Goal: Task Accomplishment & Management: Complete application form

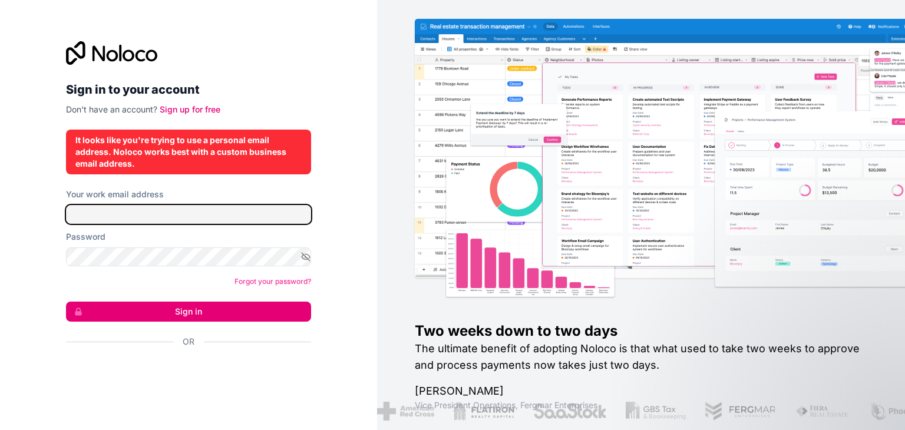
click at [209, 213] on input "Your work email address" at bounding box center [188, 214] width 245 height 19
type input "********"
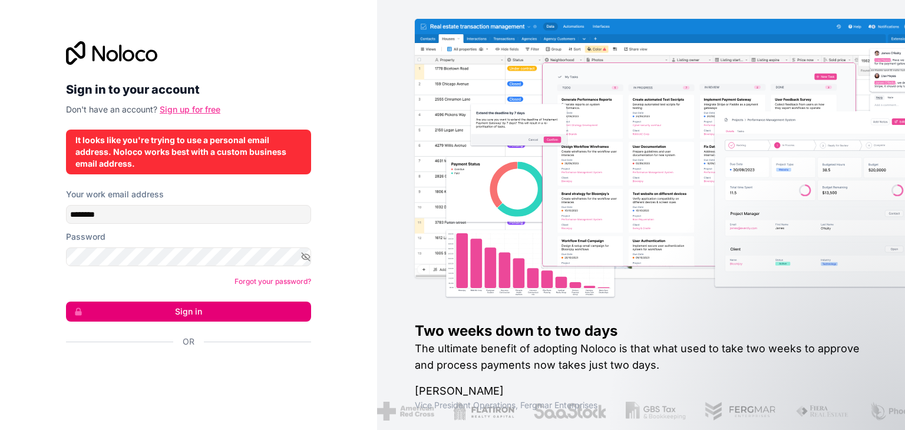
click at [179, 114] on link "Sign up for free" at bounding box center [190, 109] width 61 height 10
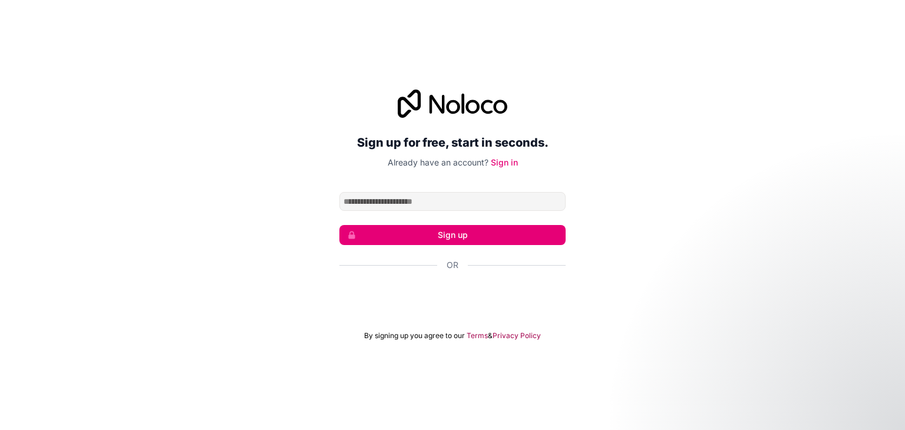
click at [614, 193] on div "Sign up for free, start in seconds. Already have an account? Sign in Sign up Or…" at bounding box center [452, 215] width 905 height 284
click at [474, 197] on input "Email address" at bounding box center [452, 201] width 226 height 19
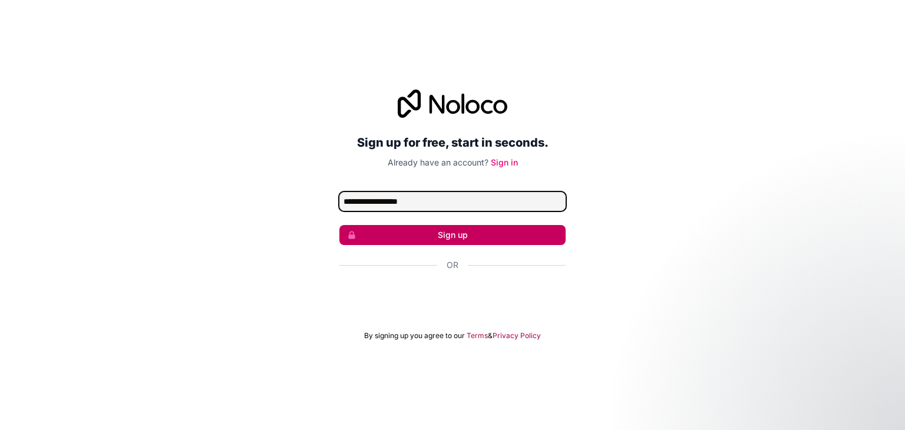
type input "**********"
click at [453, 230] on button "Sign up" at bounding box center [452, 235] width 226 height 20
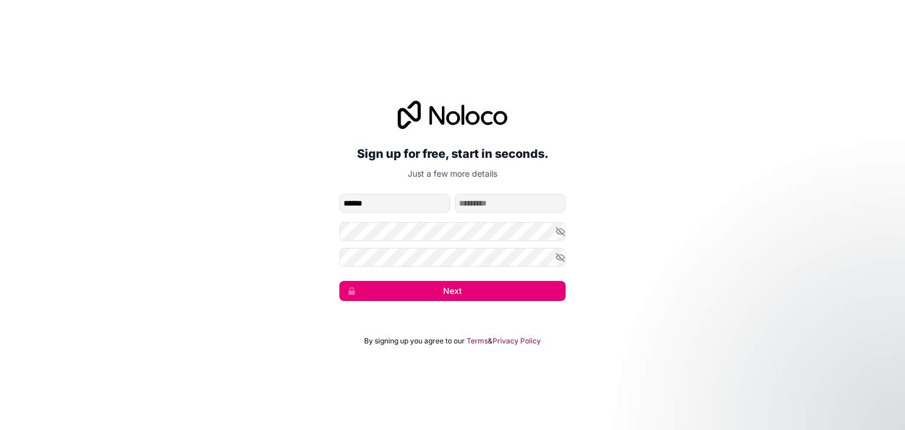
type input "******"
click at [469, 203] on input "family-name" at bounding box center [510, 203] width 111 height 19
type input "*********"
click at [454, 288] on button "Next" at bounding box center [452, 291] width 226 height 20
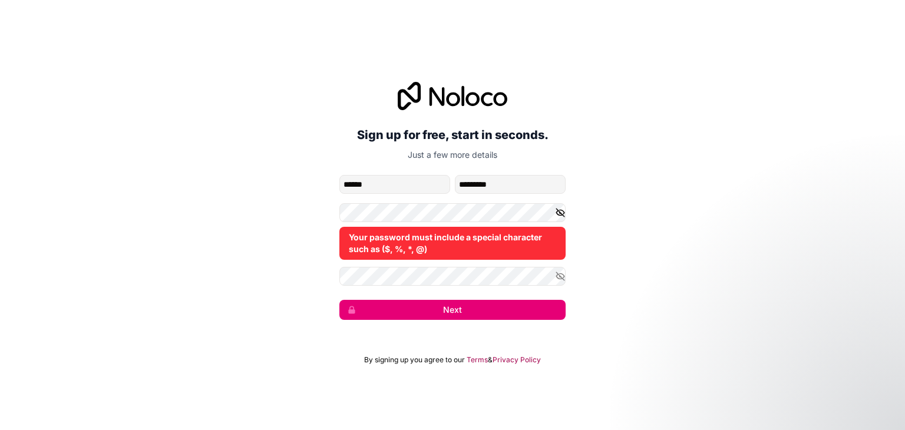
click at [559, 210] on icon "button" at bounding box center [560, 212] width 11 height 11
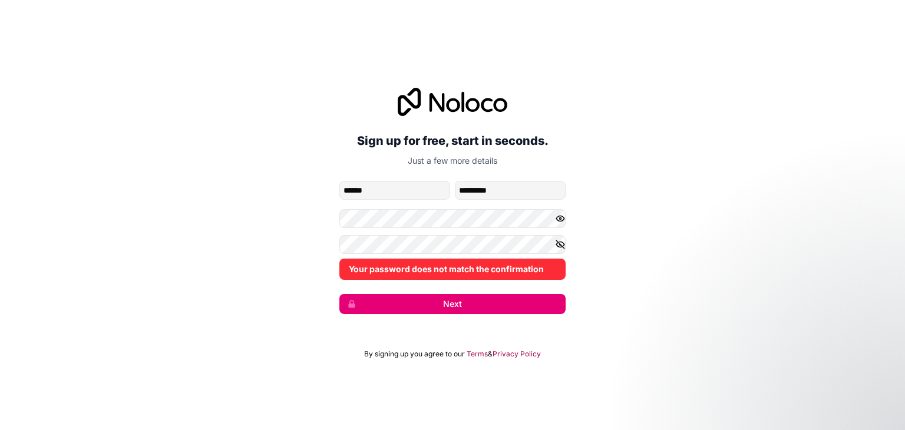
click at [561, 245] on icon "button" at bounding box center [560, 244] width 11 height 11
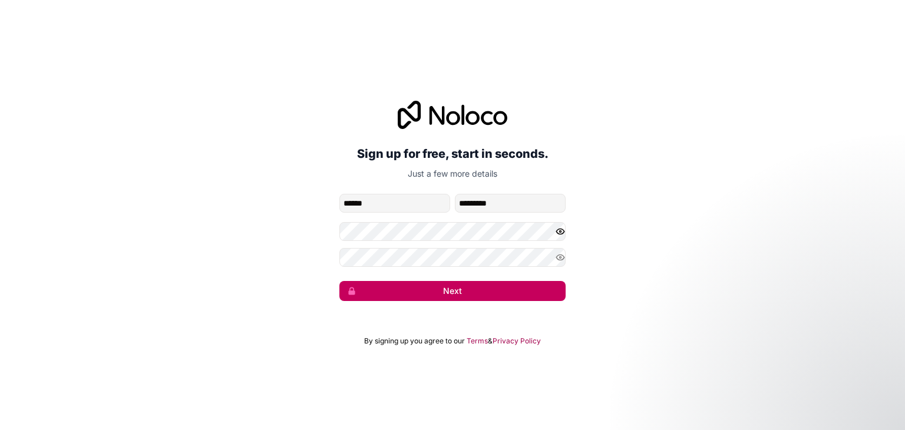
click at [489, 292] on button "Next" at bounding box center [452, 291] width 226 height 20
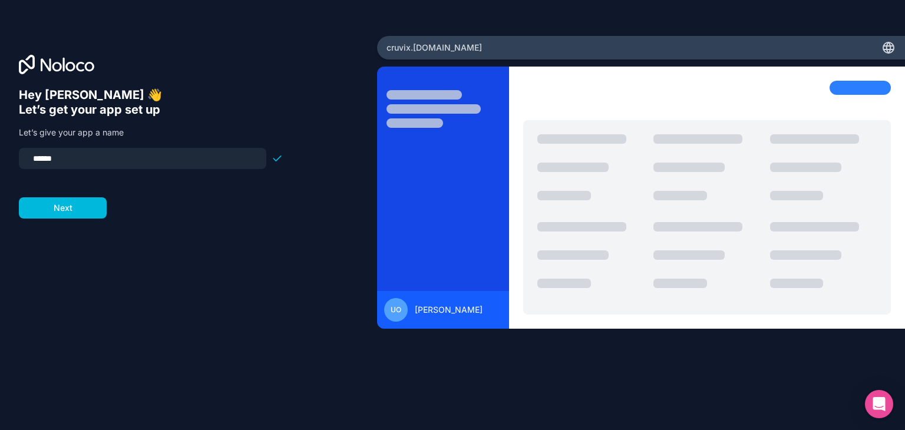
drag, startPoint x: 61, startPoint y: 154, endPoint x: 22, endPoint y: 160, distance: 39.4
click at [22, 160] on div "******" at bounding box center [143, 158] width 248 height 21
click at [31, 154] on input "**********" at bounding box center [142, 158] width 233 height 17
type input "**********"
click at [47, 210] on button "Next" at bounding box center [63, 207] width 88 height 21
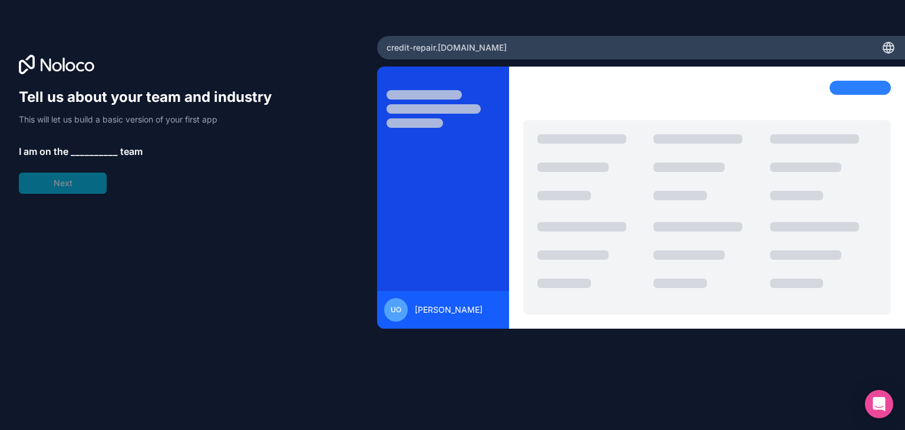
click at [86, 151] on span "__________" at bounding box center [94, 151] width 47 height 14
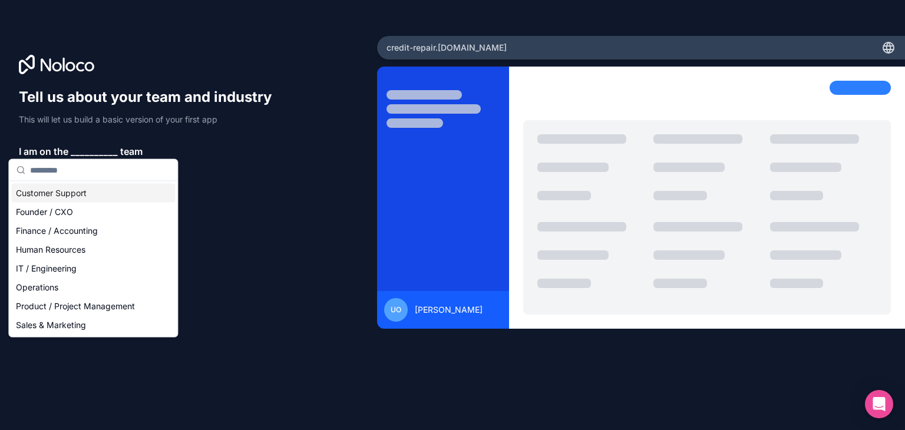
click at [96, 187] on div "Customer Support" at bounding box center [93, 193] width 164 height 19
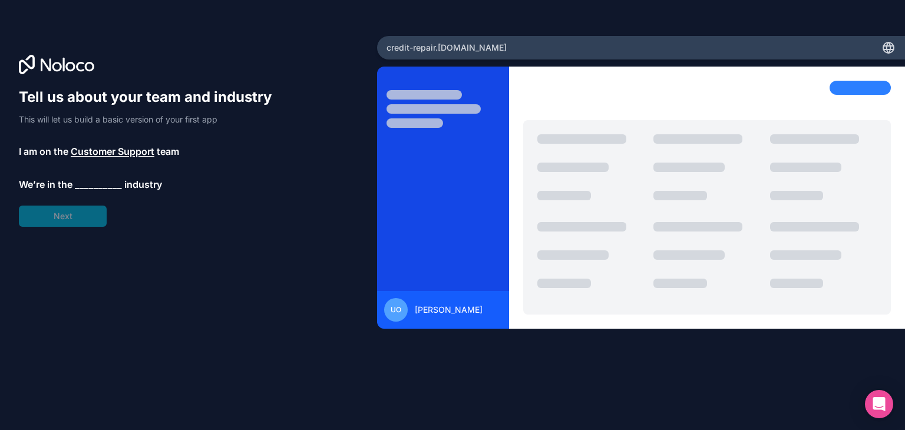
click at [85, 183] on span "__________" at bounding box center [98, 184] width 47 height 14
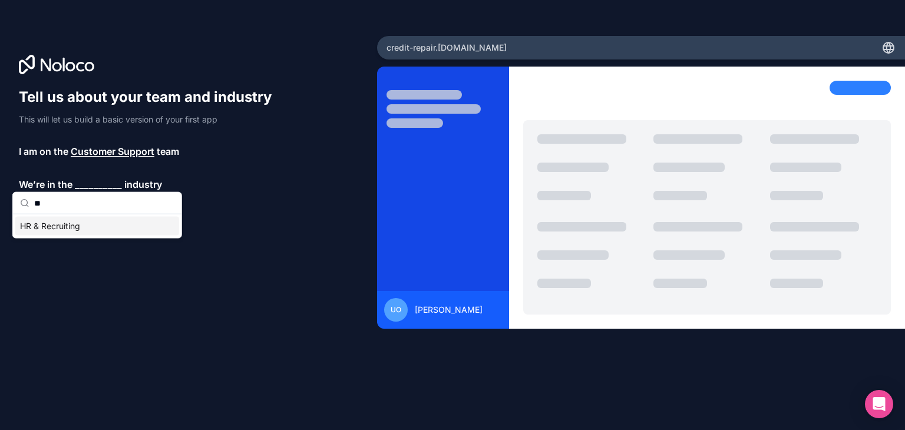
type input "*"
type input "**"
click at [81, 227] on div "Financial Services" at bounding box center [97, 226] width 164 height 19
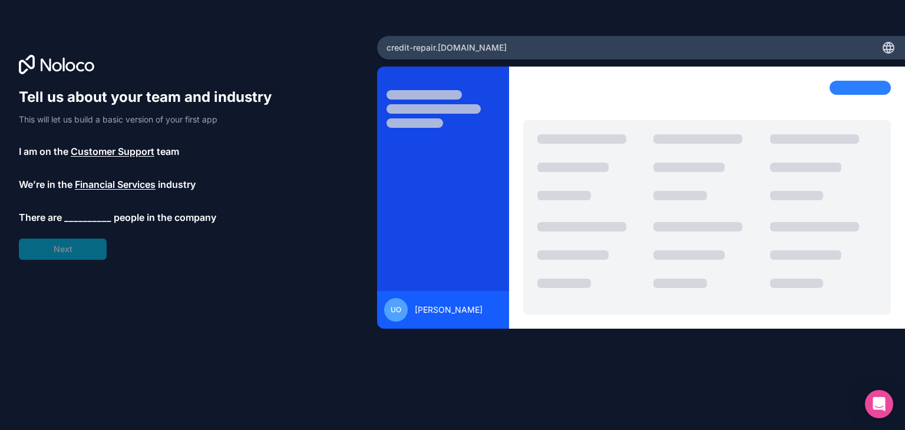
click at [83, 210] on span "__________" at bounding box center [87, 217] width 47 height 14
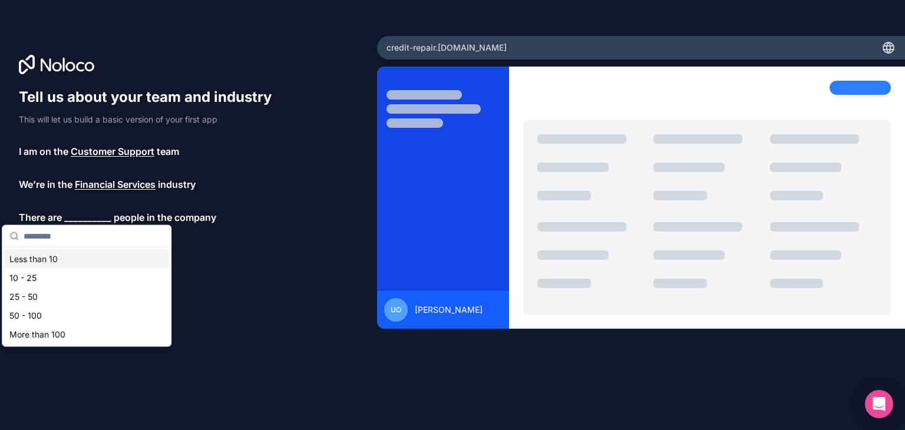
click at [59, 258] on div "Less than 10" at bounding box center [87, 259] width 164 height 19
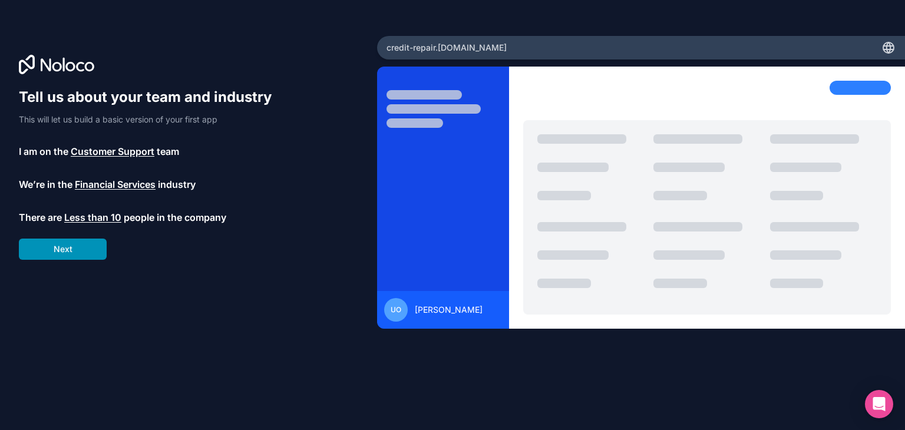
click at [75, 241] on button "Next" at bounding box center [63, 249] width 88 height 21
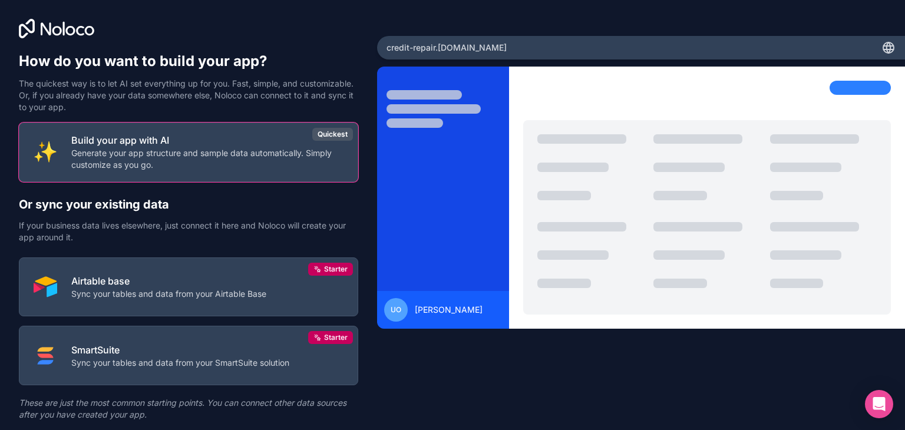
click at [186, 397] on p "These are just the most common starting points. You can connect other data sour…" at bounding box center [188, 409] width 339 height 24
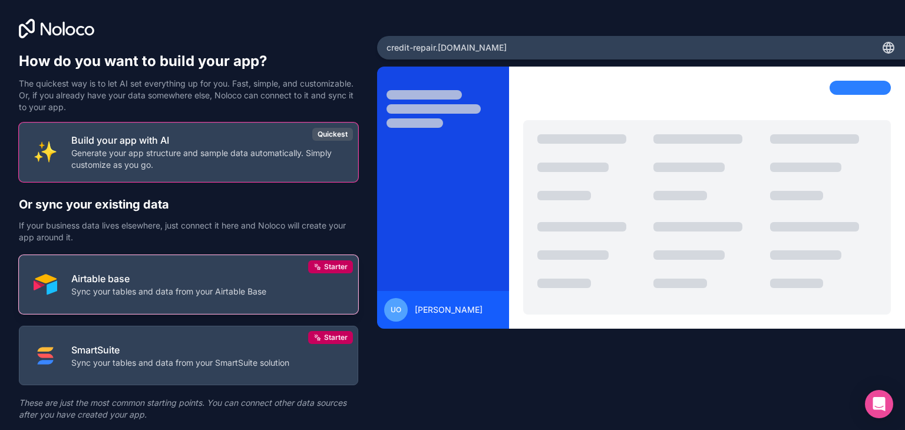
click at [278, 255] on button "Airtable base Sync your tables and data from your Airtable Base Starter" at bounding box center [188, 285] width 339 height 60
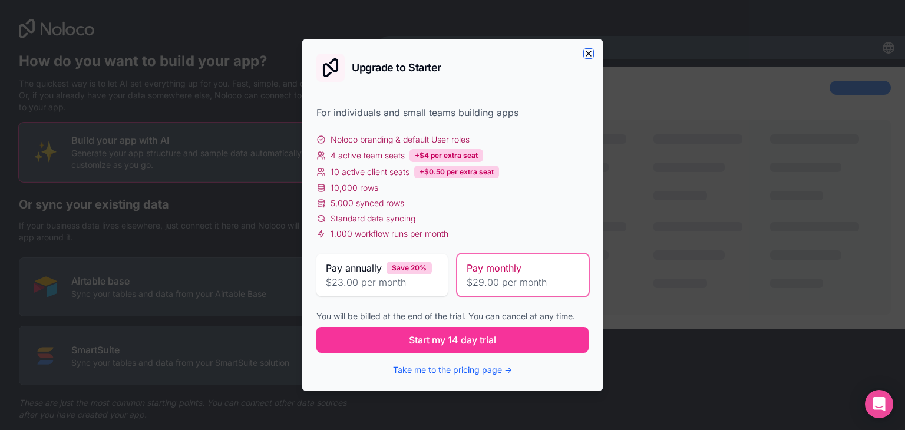
click at [588, 58] on icon "button" at bounding box center [588, 53] width 9 height 9
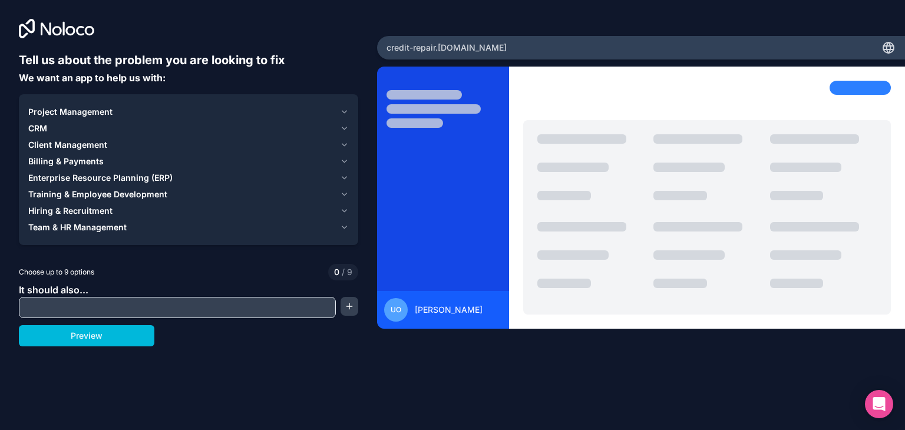
click at [114, 299] on input "text" at bounding box center [177, 307] width 311 height 17
click at [341, 297] on button "button" at bounding box center [350, 306] width 18 height 19
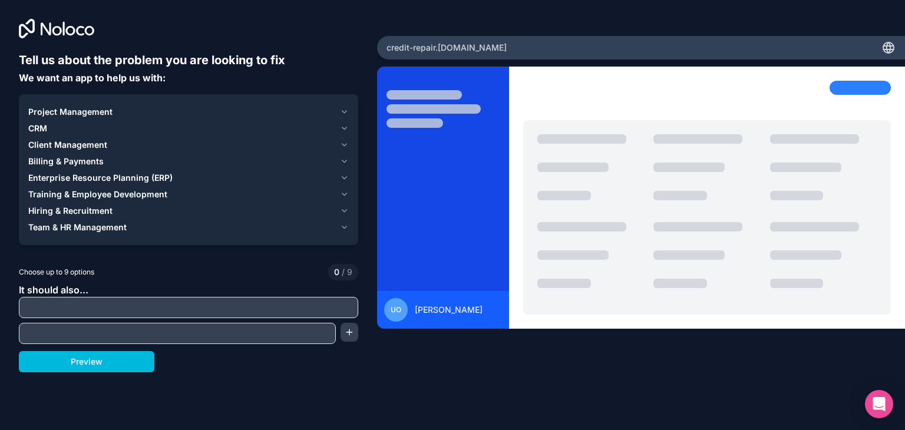
click at [282, 325] on input "text" at bounding box center [177, 333] width 311 height 17
click at [262, 299] on input "text" at bounding box center [189, 307] width 334 height 17
click at [341, 114] on icon "button" at bounding box center [344, 111] width 9 height 9
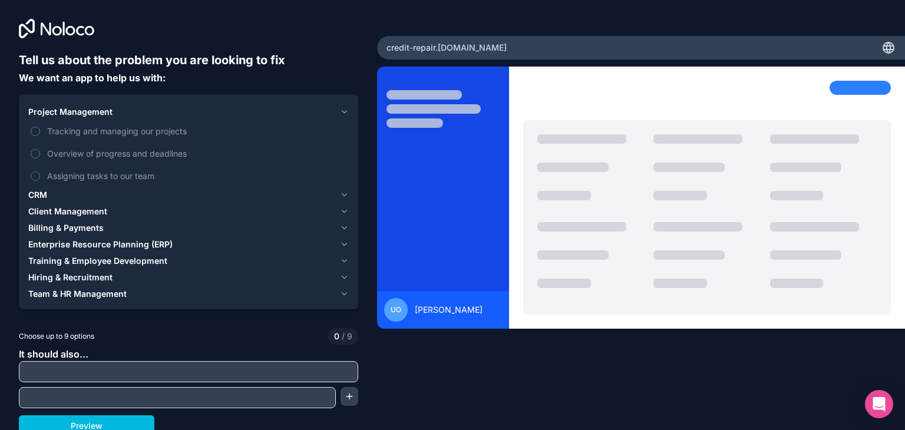
click at [341, 114] on icon "button" at bounding box center [344, 111] width 9 height 9
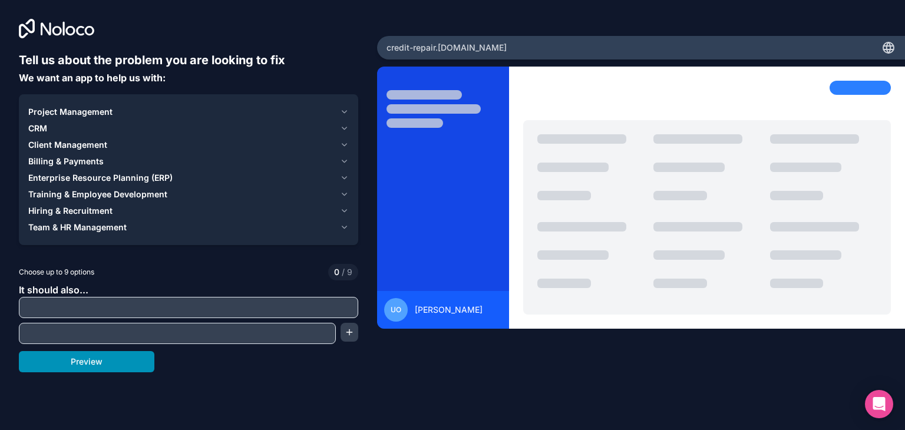
click at [127, 351] on button "Preview" at bounding box center [87, 361] width 136 height 21
click at [108, 116] on button "Project Management" at bounding box center [188, 112] width 321 height 17
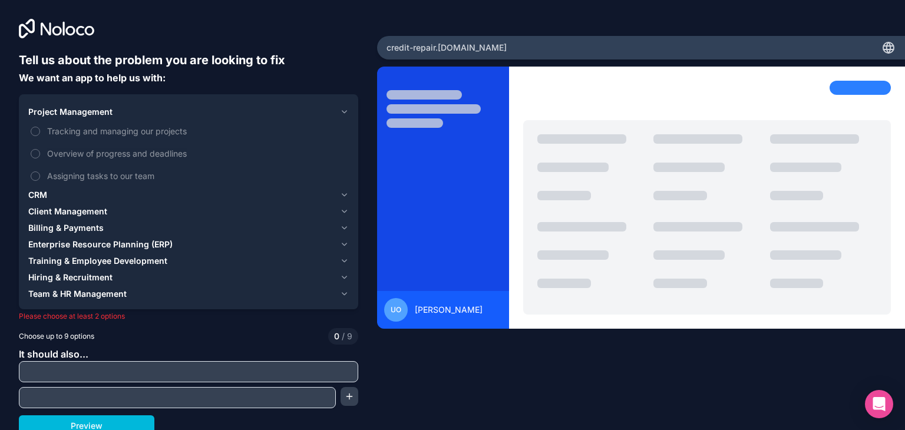
click at [94, 189] on div "CRM" at bounding box center [181, 195] width 307 height 12
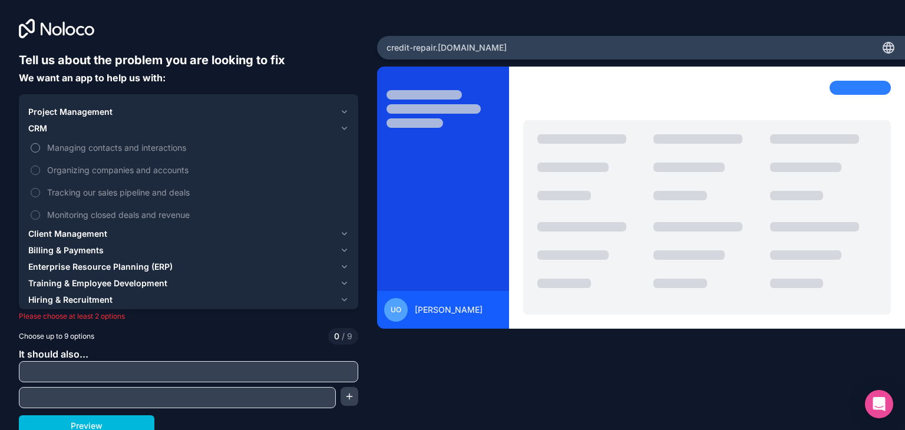
click at [111, 141] on span "Managing contacts and interactions" at bounding box center [196, 147] width 299 height 12
click at [40, 143] on button "Managing contacts and interactions" at bounding box center [35, 147] width 9 height 9
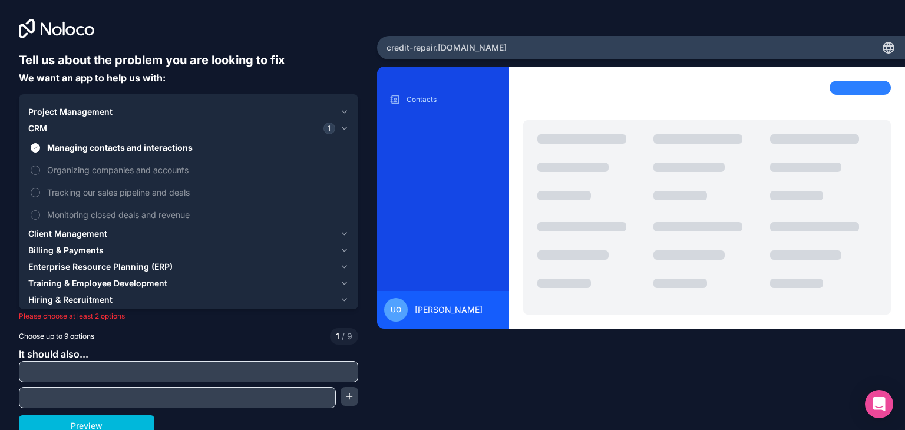
click at [99, 113] on div "Project Management" at bounding box center [181, 112] width 307 height 12
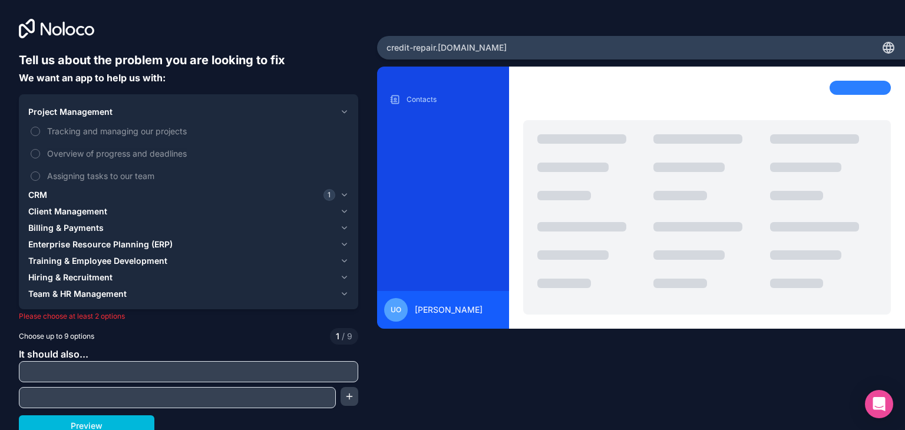
click at [87, 111] on span "Project Management" at bounding box center [70, 112] width 84 height 12
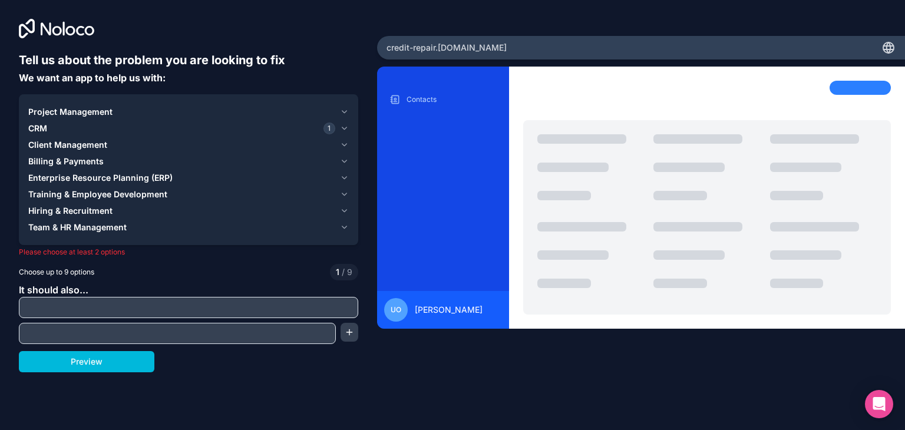
click at [85, 143] on span "Client Management" at bounding box center [67, 145] width 79 height 12
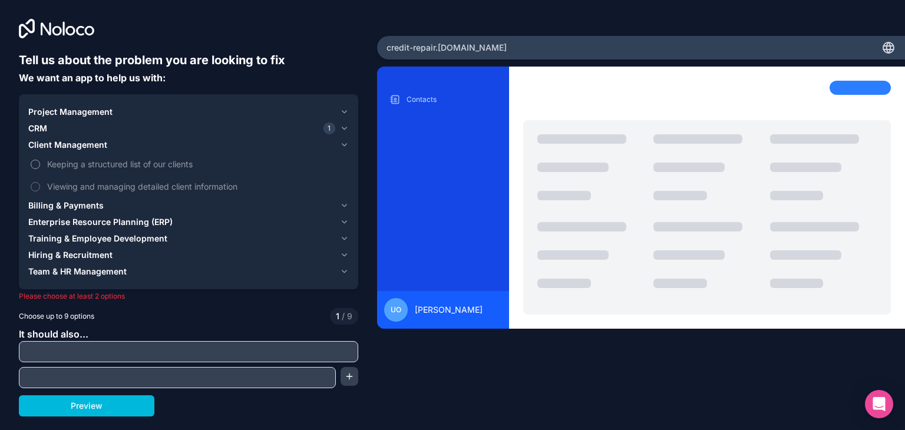
click at [95, 161] on span "Keeping a structured list of our clients" at bounding box center [196, 164] width 299 height 12
click at [40, 161] on button "Keeping a structured list of our clients" at bounding box center [35, 164] width 9 height 9
click at [113, 180] on span "Viewing and managing detailed client information" at bounding box center [196, 186] width 299 height 12
click at [40, 182] on button "Viewing and managing detailed client information" at bounding box center [35, 186] width 9 height 9
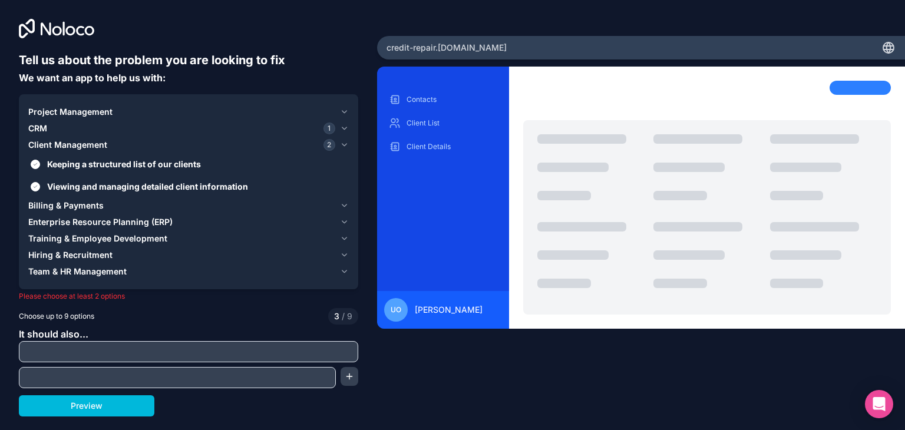
click at [83, 127] on div "CRM 1" at bounding box center [181, 129] width 307 height 12
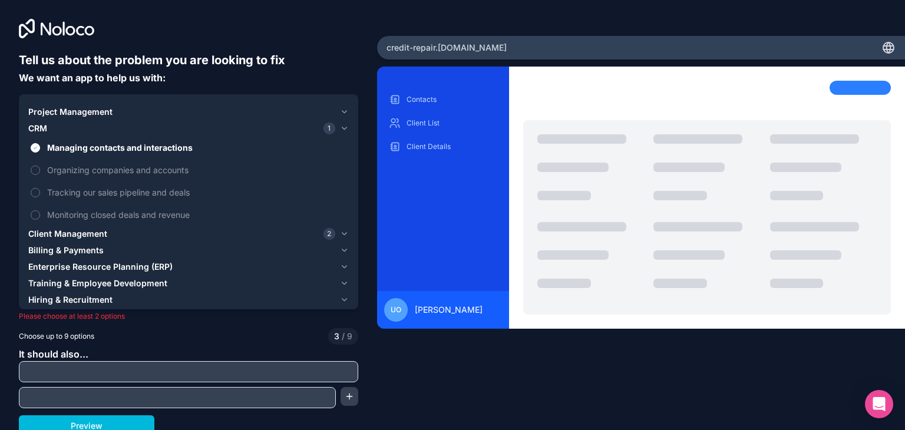
click at [83, 127] on div "CRM 1" at bounding box center [181, 129] width 307 height 12
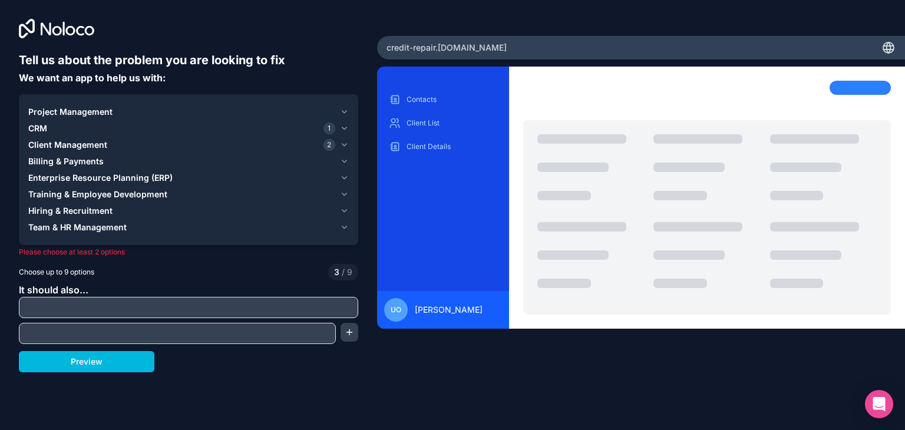
click at [79, 161] on span "Billing & Payments" at bounding box center [65, 162] width 75 height 12
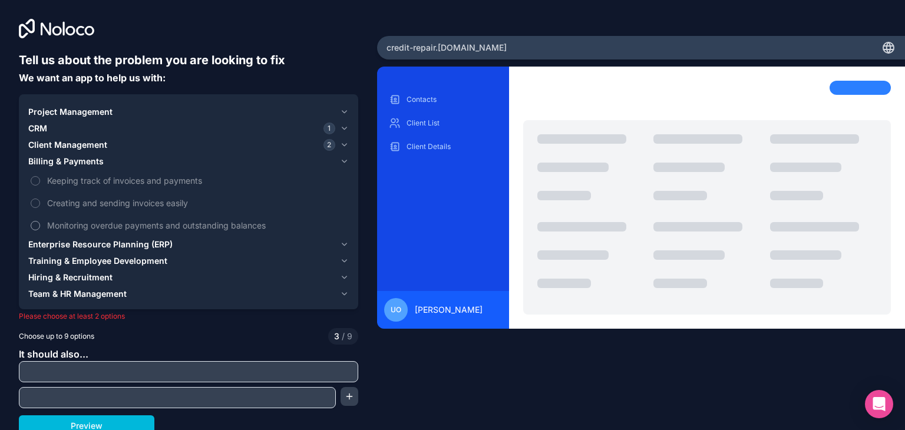
click at [89, 219] on span "Monitoring overdue payments and outstanding balances" at bounding box center [196, 225] width 299 height 12
click at [40, 221] on button "Monitoring overdue payments and outstanding balances" at bounding box center [35, 225] width 9 height 9
click at [84, 239] on span "Enterprise Resource Planning (ERP)" at bounding box center [100, 245] width 144 height 12
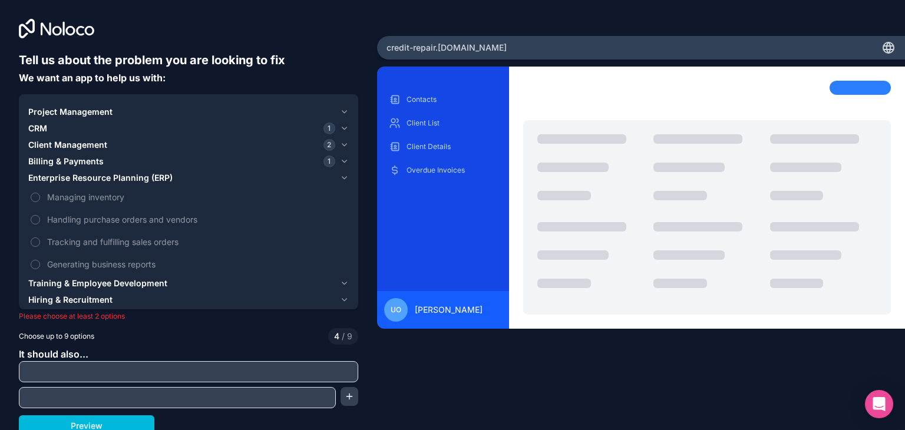
click at [95, 278] on span "Training & Employee Development" at bounding box center [97, 284] width 139 height 12
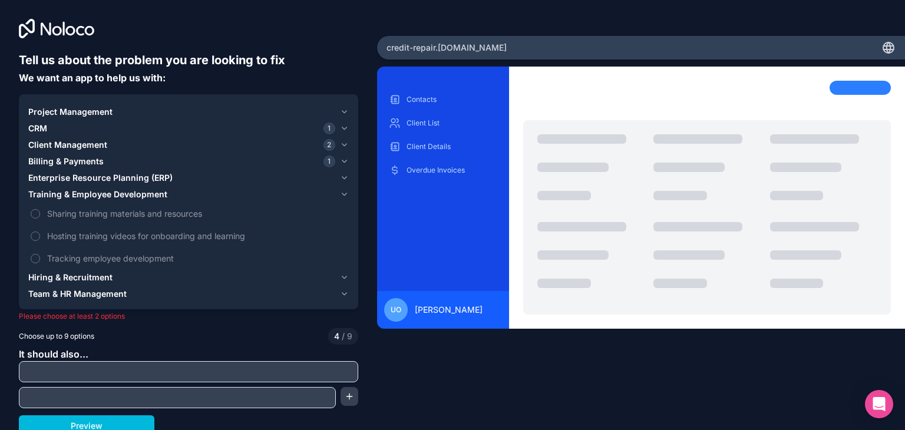
click at [91, 272] on span "Hiring & Recruitment" at bounding box center [70, 278] width 84 height 12
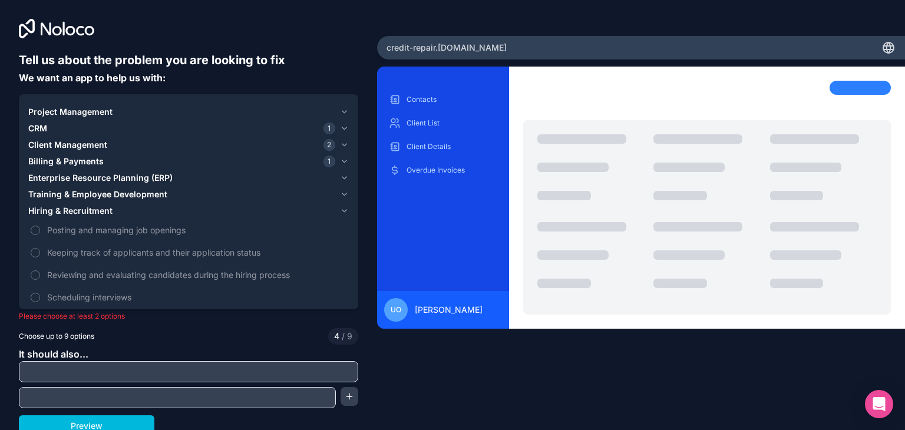
click at [95, 311] on span "Team & HR Management" at bounding box center [77, 317] width 98 height 12
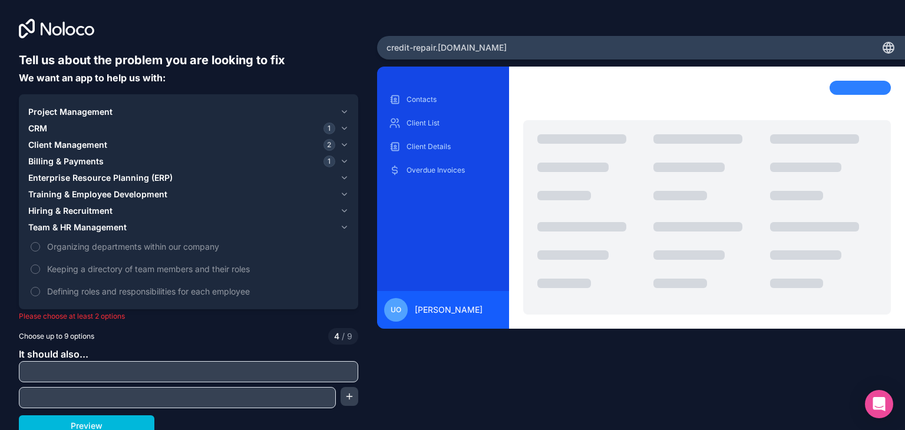
click at [83, 110] on span "Project Management" at bounding box center [70, 112] width 84 height 12
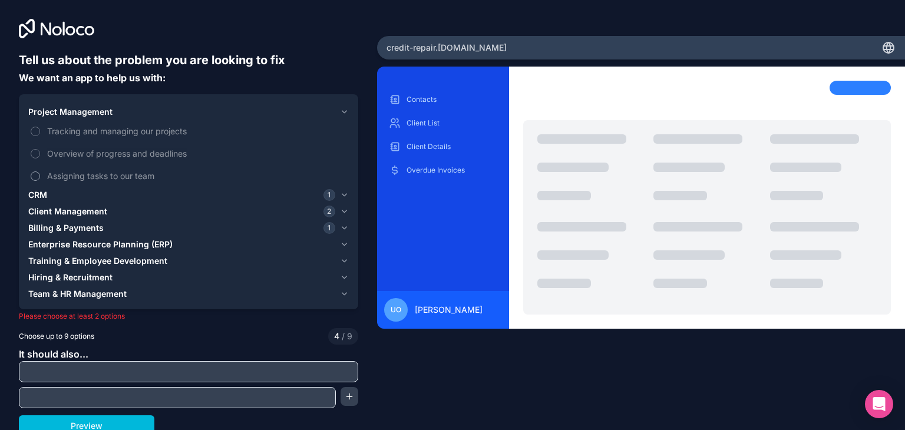
click at [94, 173] on span "Assigning tasks to our team" at bounding box center [196, 176] width 299 height 12
click at [40, 173] on button "Assigning tasks to our team" at bounding box center [35, 176] width 9 height 9
click at [94, 173] on span "Assigning tasks to our team" at bounding box center [196, 176] width 299 height 12
click at [40, 173] on button "Assigning tasks to our team" at bounding box center [35, 176] width 9 height 9
click at [80, 189] on div "CRM 1" at bounding box center [181, 195] width 307 height 12
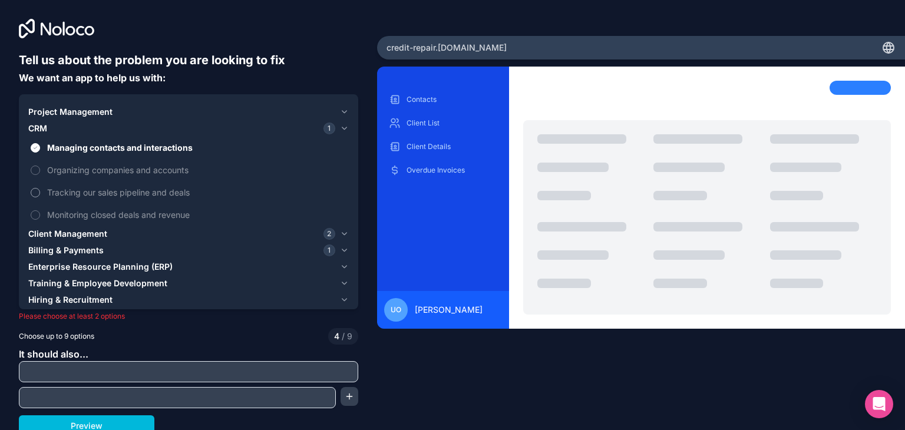
click at [90, 186] on span "Tracking our sales pipeline and deals" at bounding box center [196, 192] width 299 height 12
click at [40, 188] on button "Tracking our sales pipeline and deals" at bounding box center [35, 192] width 9 height 9
click at [90, 186] on span "Tracking our sales pipeline and deals" at bounding box center [196, 192] width 299 height 12
click at [40, 188] on button "Tracking our sales pipeline and deals" at bounding box center [35, 192] width 9 height 9
click at [99, 145] on span "Managing contacts and interactions" at bounding box center [196, 147] width 299 height 12
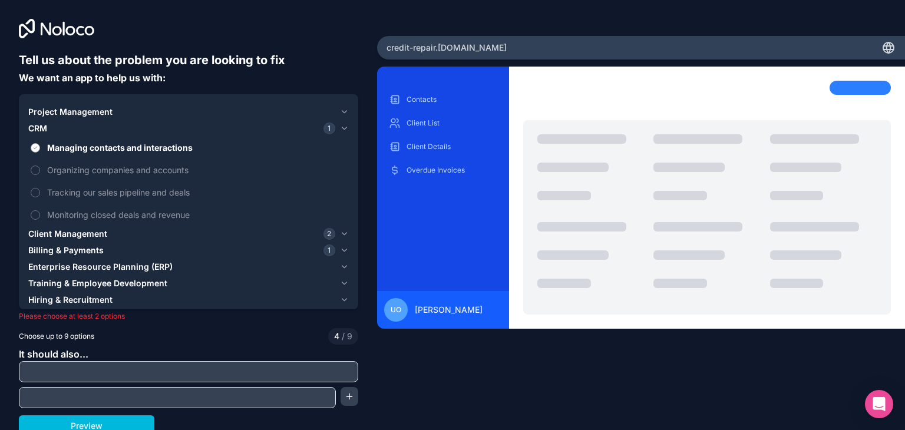
click at [40, 145] on button "Managing contacts and interactions" at bounding box center [35, 147] width 9 height 9
click at [99, 145] on span "Managing contacts and interactions" at bounding box center [196, 147] width 299 height 12
click at [40, 145] on button "Managing contacts and interactions" at bounding box center [35, 147] width 9 height 9
click at [99, 145] on span "Managing contacts and interactions" at bounding box center [196, 147] width 299 height 12
click at [40, 145] on button "Managing contacts and interactions" at bounding box center [35, 147] width 9 height 9
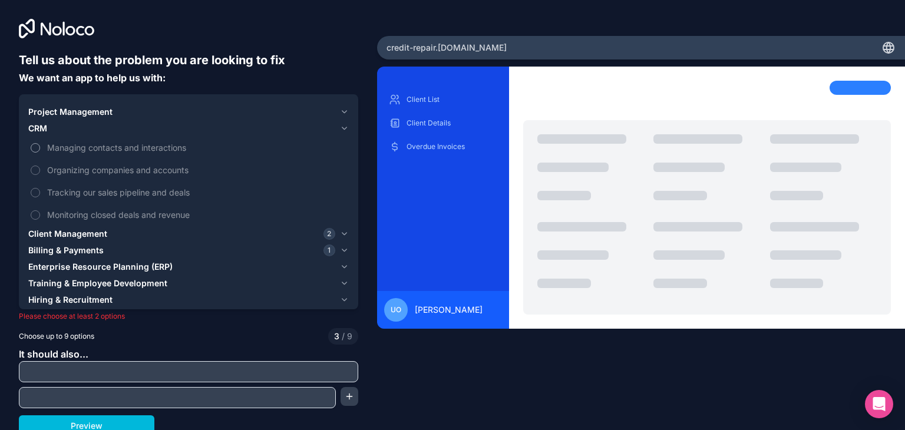
click at [99, 145] on span "Managing contacts and interactions" at bounding box center [196, 147] width 299 height 12
click at [40, 145] on button "Managing contacts and interactions" at bounding box center [35, 147] width 9 height 9
click at [99, 145] on span "Managing contacts and interactions" at bounding box center [196, 147] width 299 height 12
click at [40, 145] on button "Managing contacts and interactions" at bounding box center [35, 147] width 9 height 9
click at [93, 228] on span "Client Management" at bounding box center [67, 234] width 79 height 12
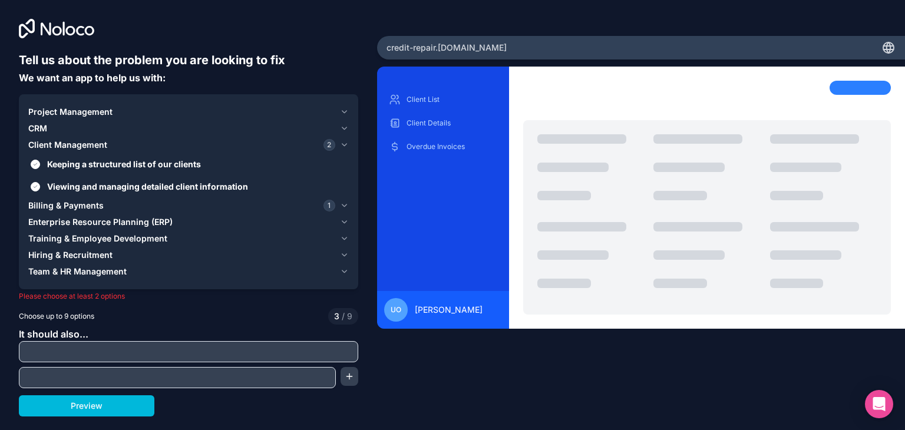
click at [91, 200] on span "Billing & Payments" at bounding box center [65, 206] width 75 height 12
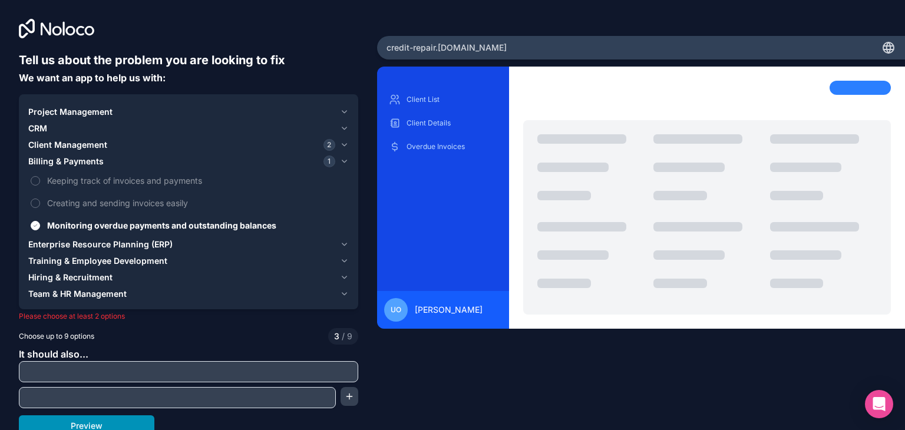
click at [108, 416] on button "Preview" at bounding box center [87, 426] width 136 height 21
